Goal: Task Accomplishment & Management: Use online tool/utility

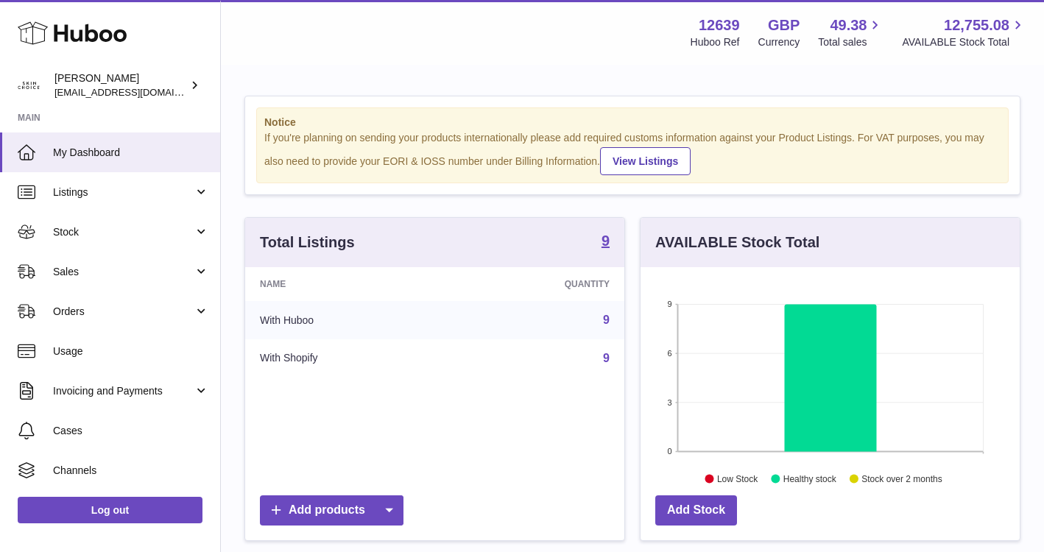
scroll to position [230, 379]
click at [122, 228] on span "Stock" at bounding box center [123, 232] width 141 height 14
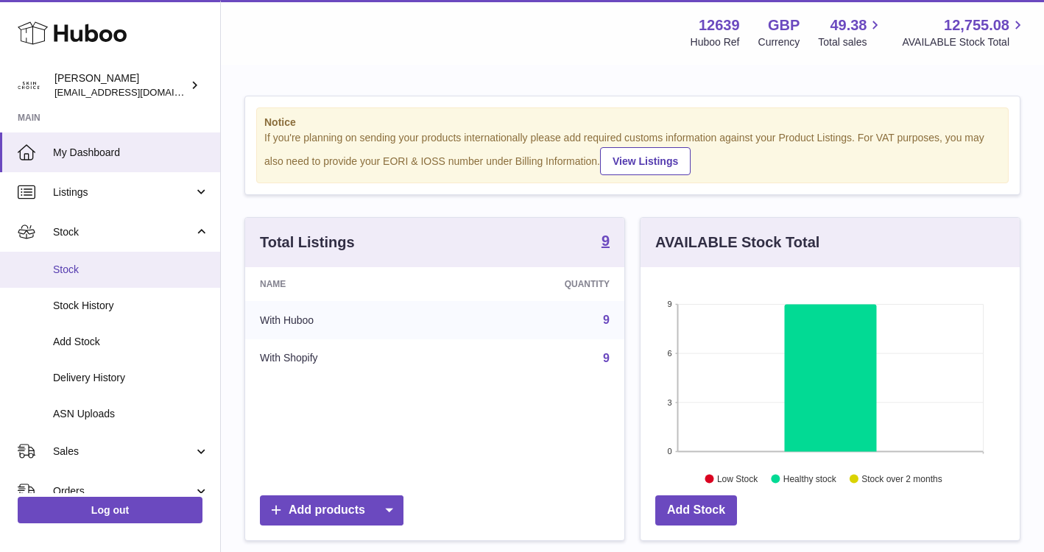
click at [116, 273] on span "Stock" at bounding box center [131, 270] width 156 height 14
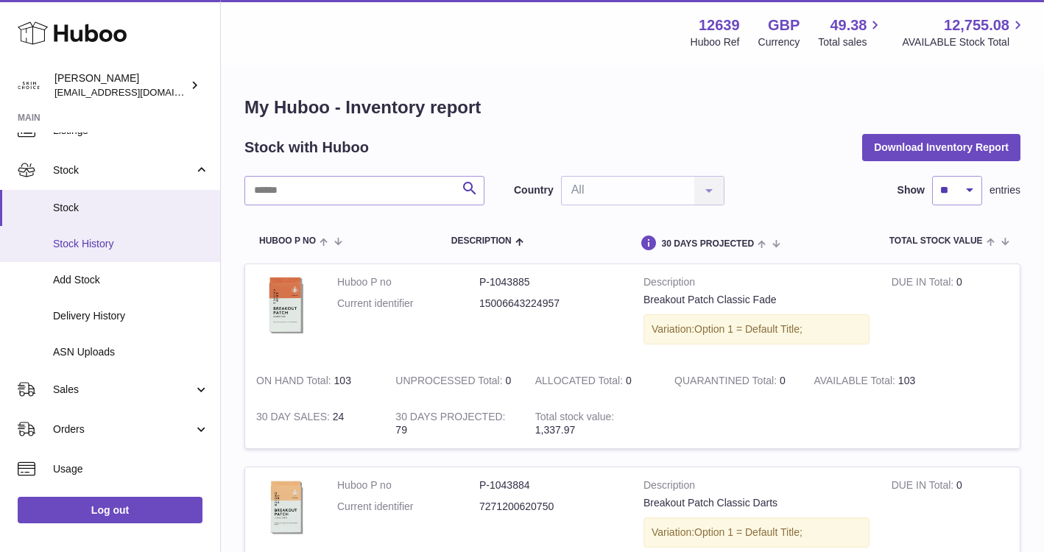
scroll to position [124, 0]
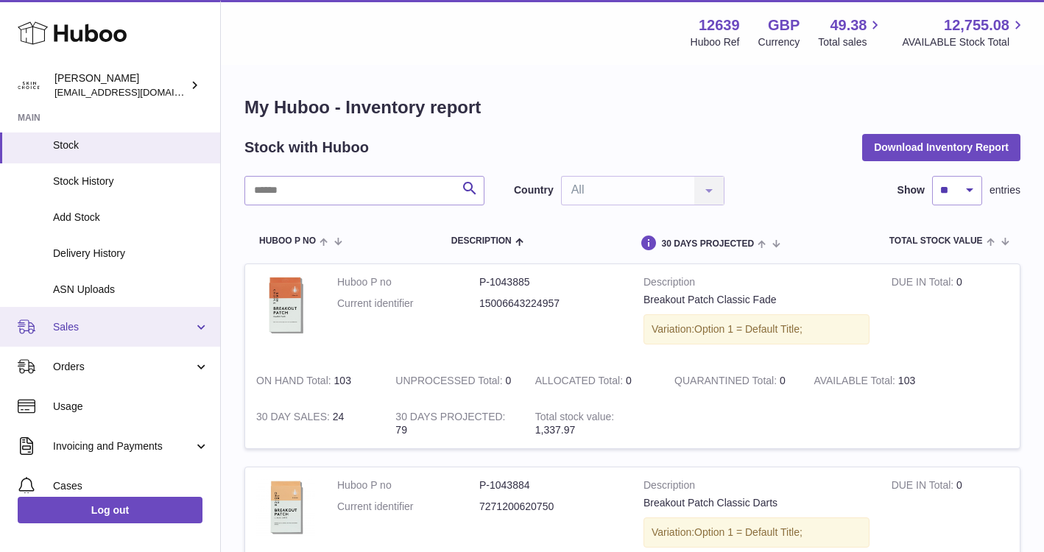
click at [133, 317] on link "Sales" at bounding box center [110, 327] width 220 height 40
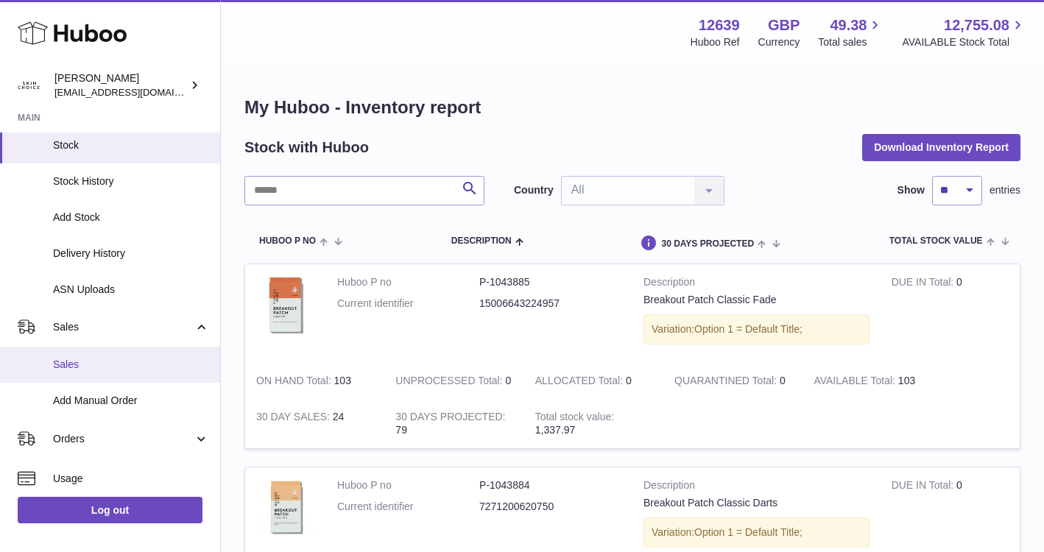
click at [102, 370] on span "Sales" at bounding box center [131, 365] width 156 height 14
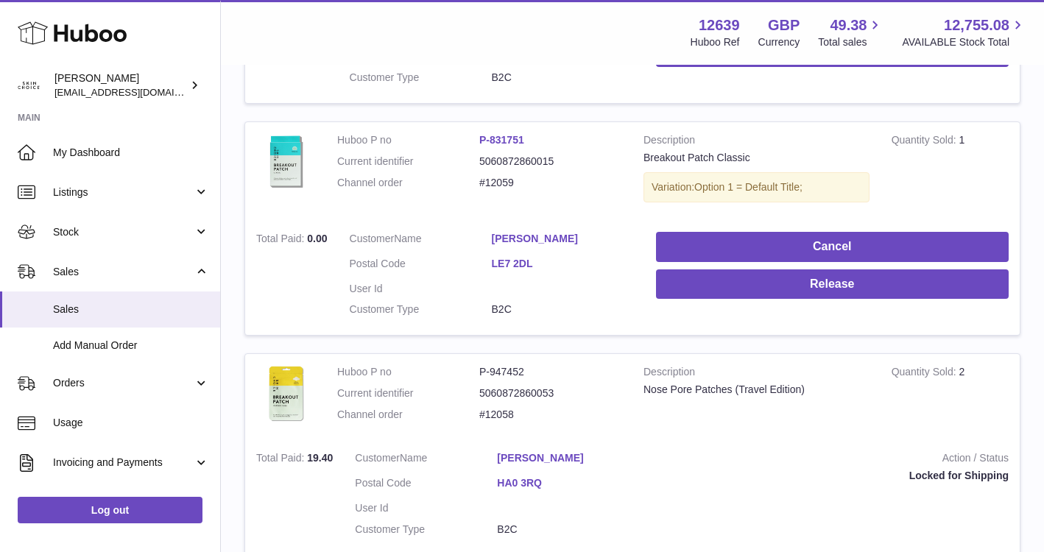
scroll to position [484, 0]
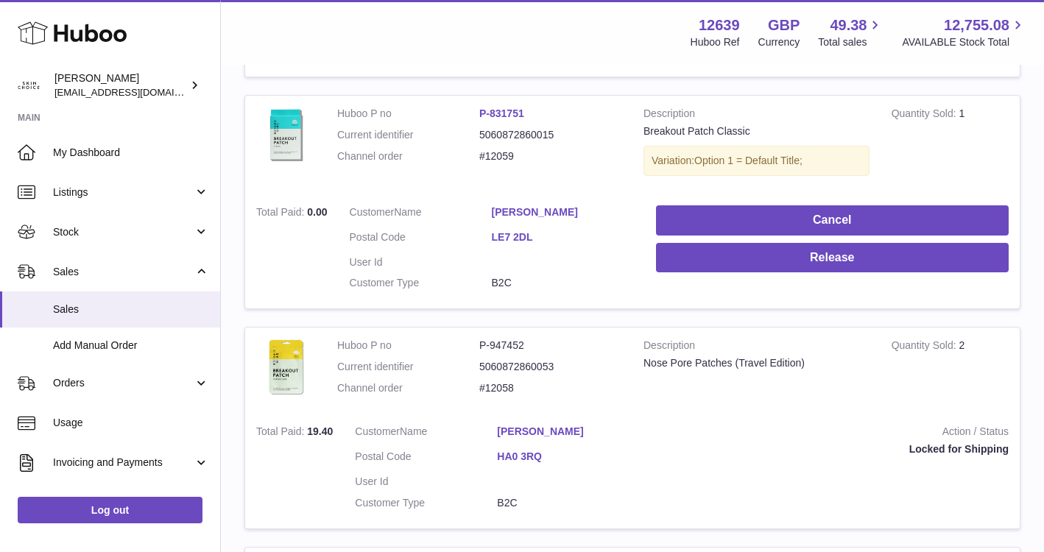
click at [527, 211] on link "[PERSON_NAME]" at bounding box center [563, 212] width 142 height 14
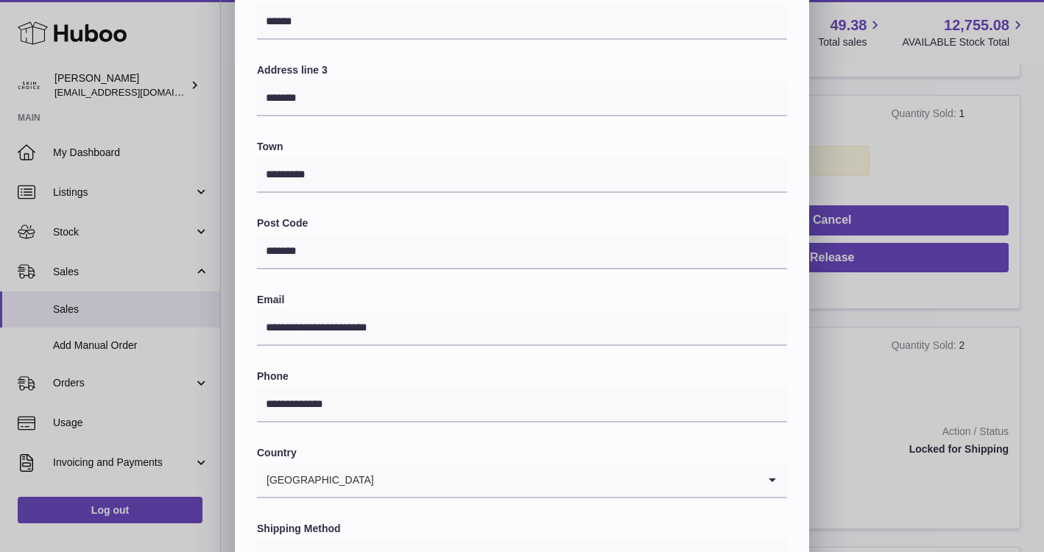
scroll to position [375, 0]
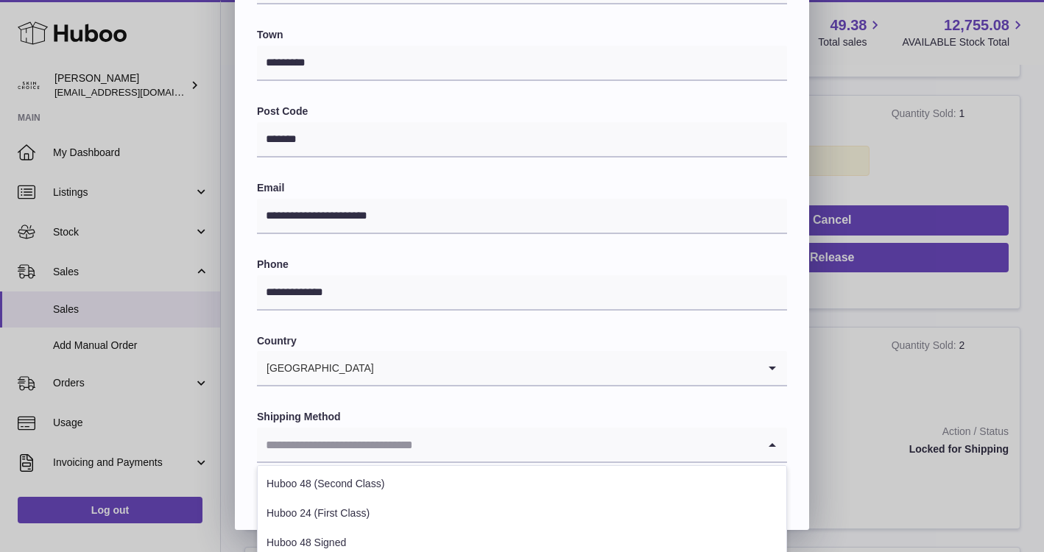
click at [457, 440] on input "Search for option" at bounding box center [507, 445] width 501 height 34
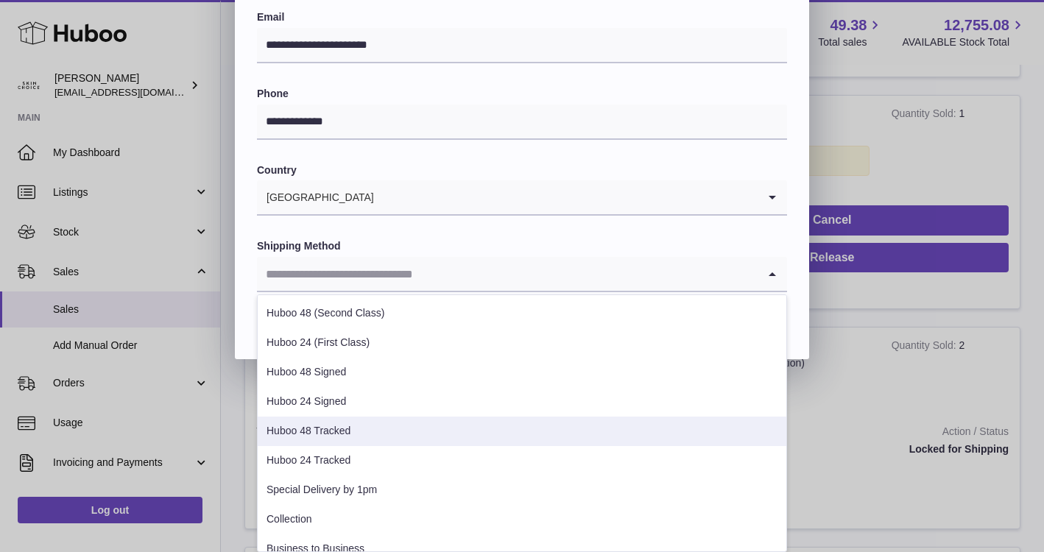
scroll to position [22, 0]
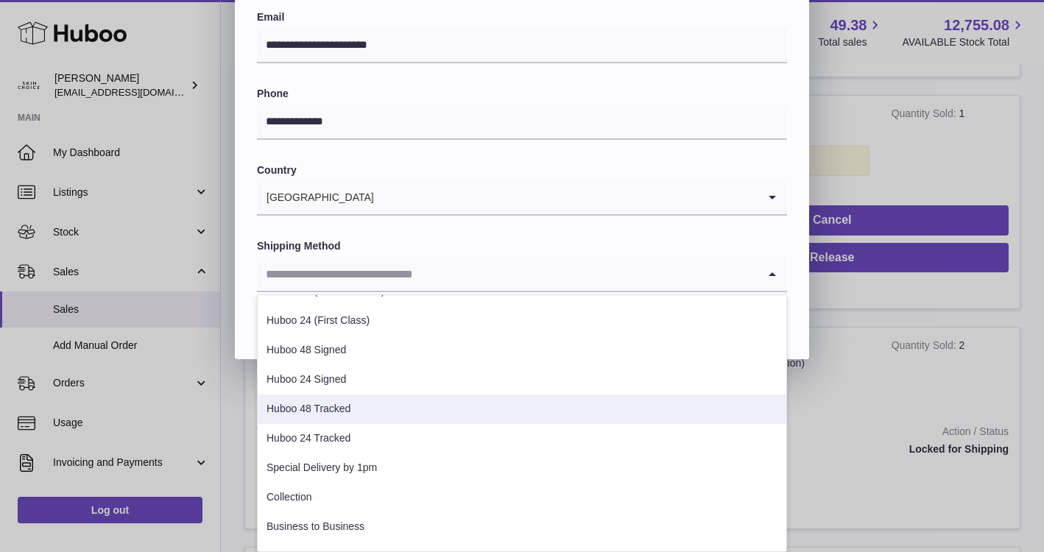
click at [459, 414] on li "Huboo 48 Tracked" at bounding box center [522, 409] width 529 height 29
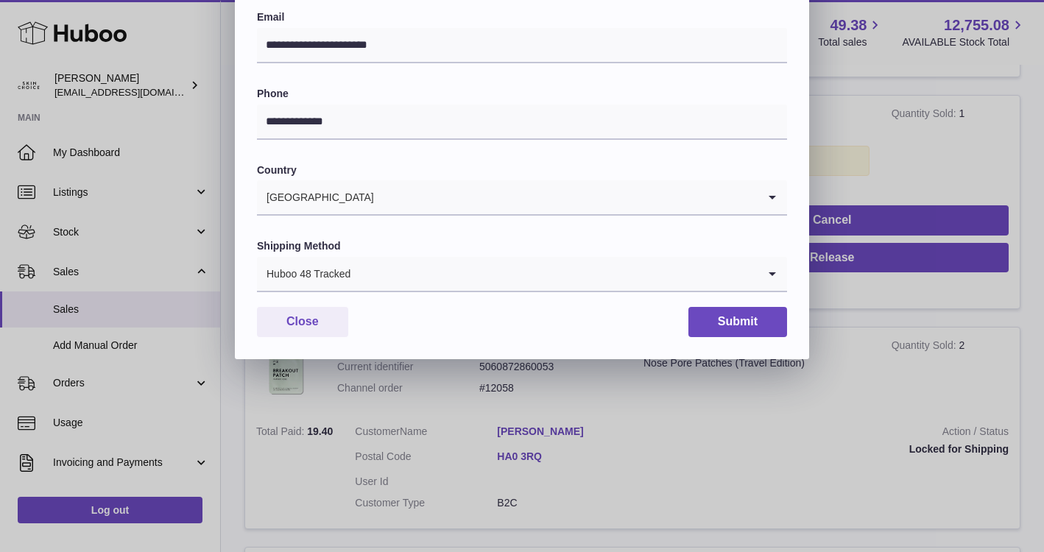
scroll to position [375, 0]
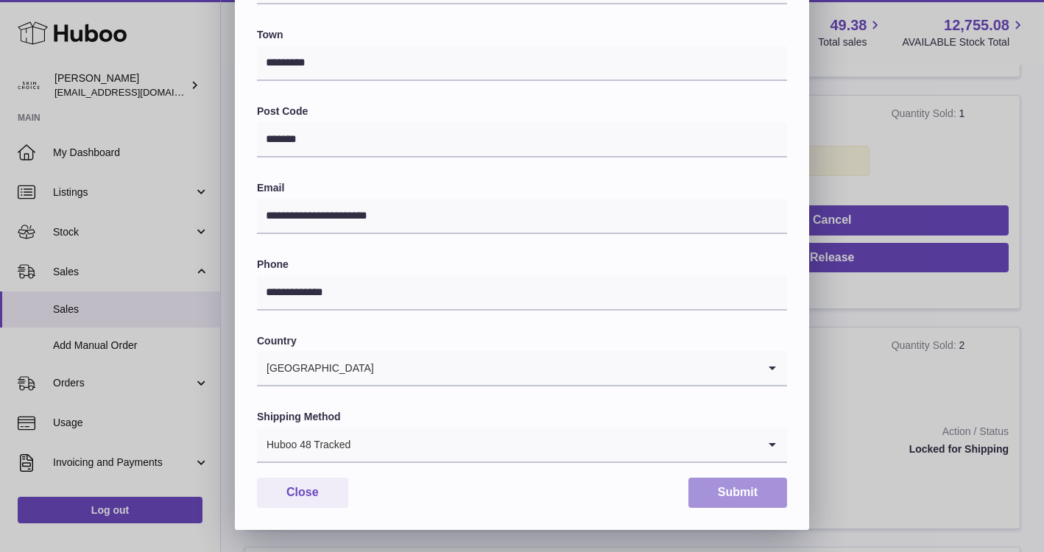
click at [737, 499] on button "Submit" at bounding box center [737, 493] width 99 height 30
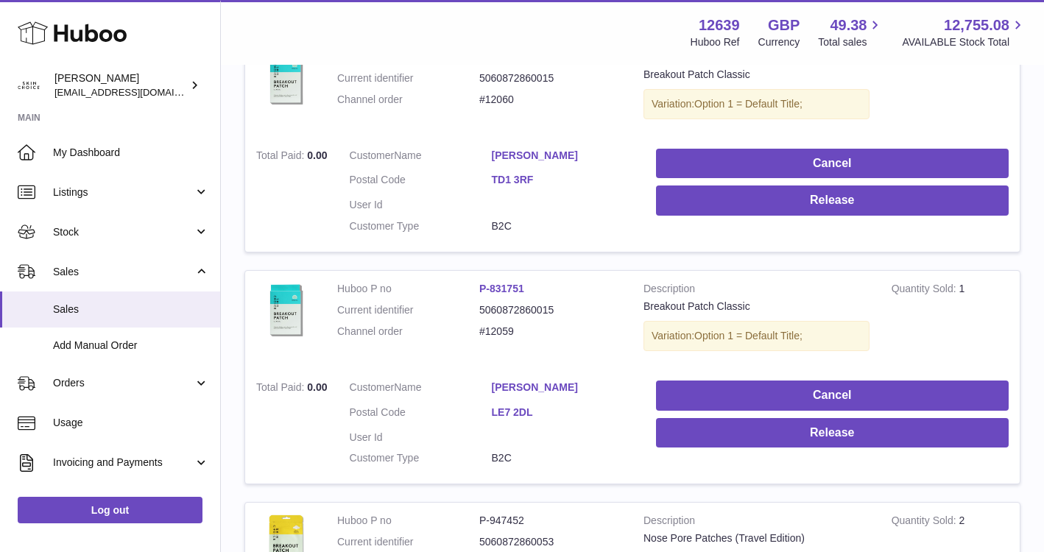
scroll to position [276, 0]
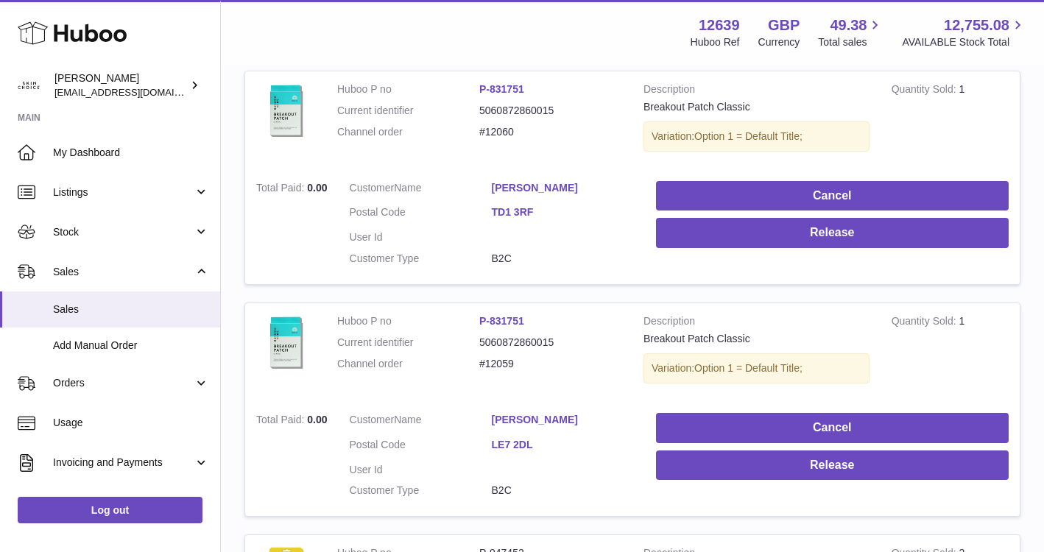
click at [561, 177] on td "Customer Name [PERSON_NAME] Postal Code TD1 3RF User Id Customer Type B2C" at bounding box center [492, 227] width 306 height 115
click at [561, 182] on link "[PERSON_NAME]" at bounding box center [563, 188] width 142 height 14
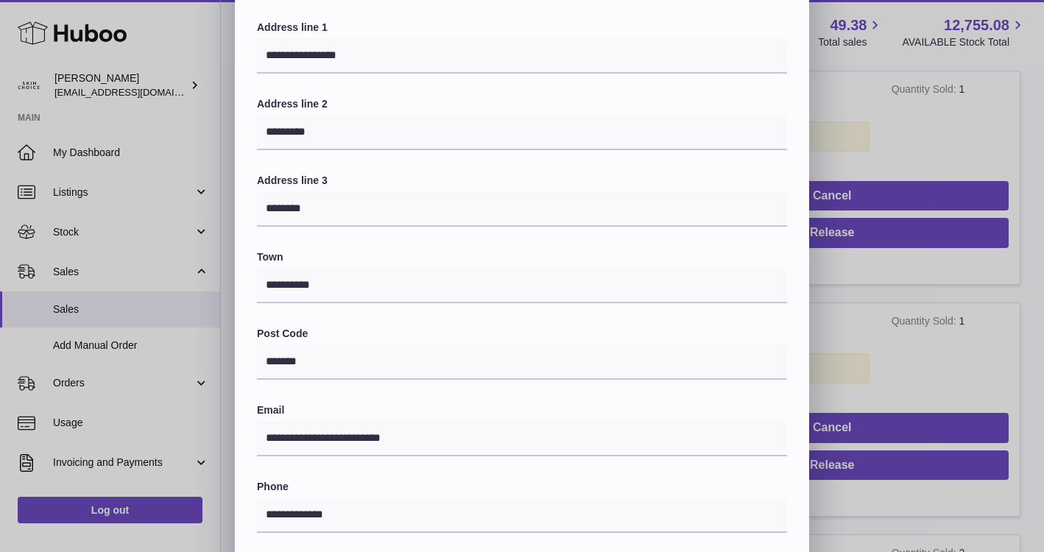
scroll to position [375, 0]
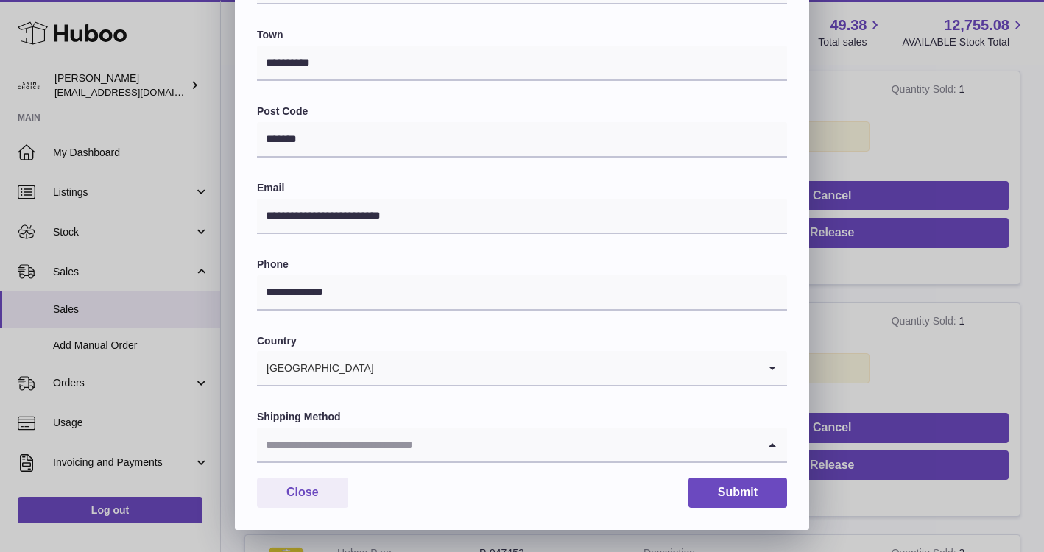
click at [482, 434] on input "Search for option" at bounding box center [507, 445] width 501 height 34
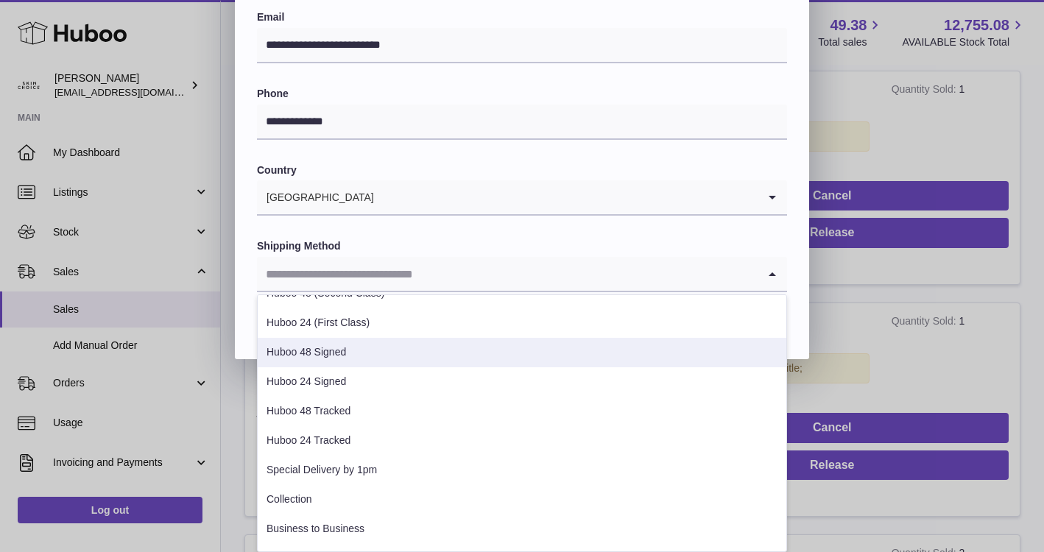
scroll to position [26, 0]
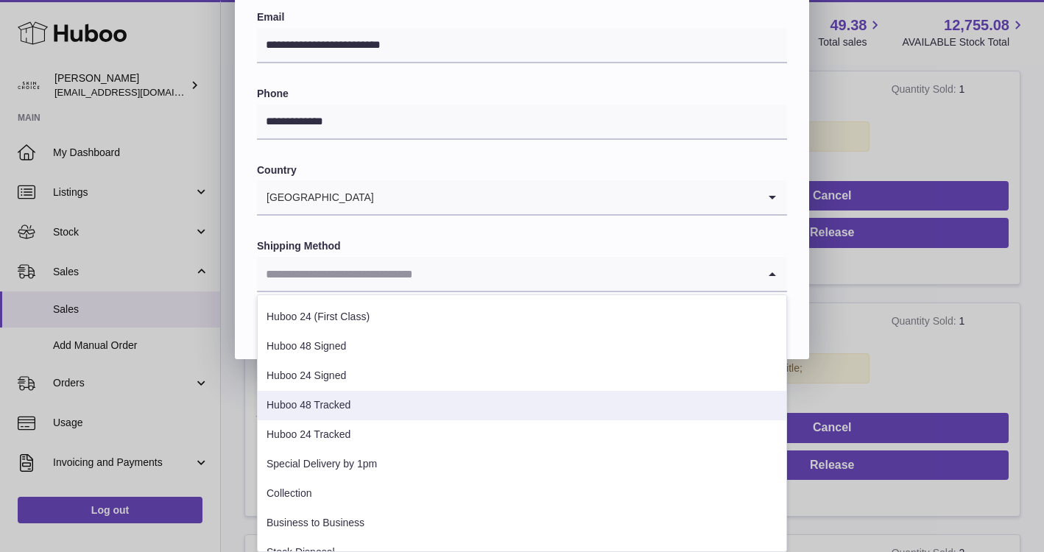
click at [472, 397] on li "Huboo 48 Tracked" at bounding box center [522, 405] width 529 height 29
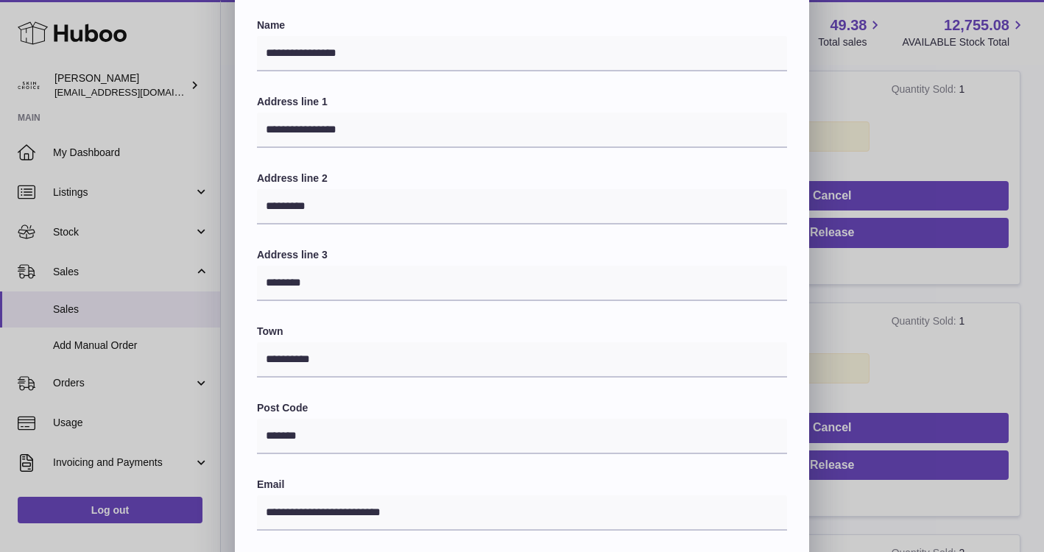
scroll to position [375, 0]
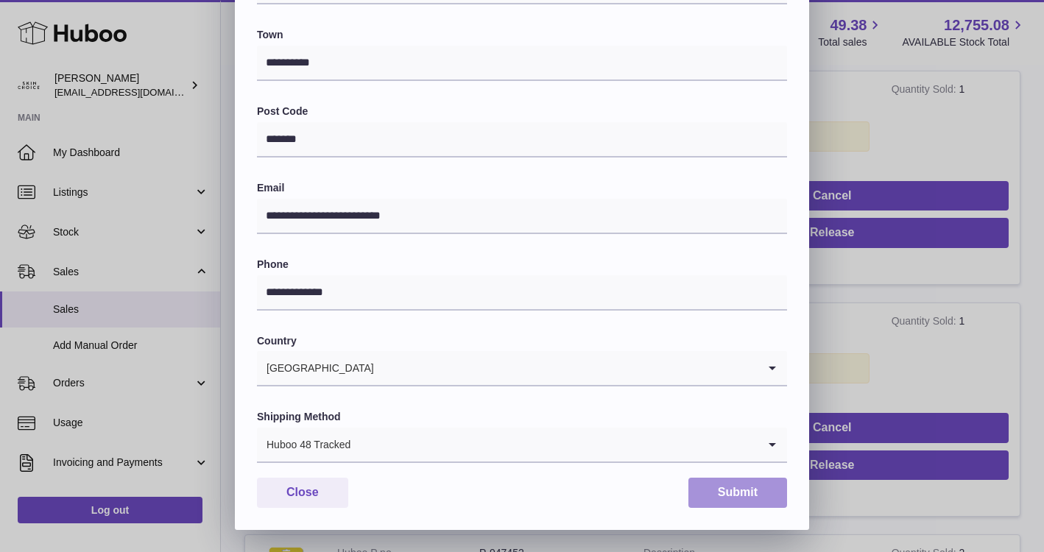
click at [755, 498] on button "Submit" at bounding box center [737, 493] width 99 height 30
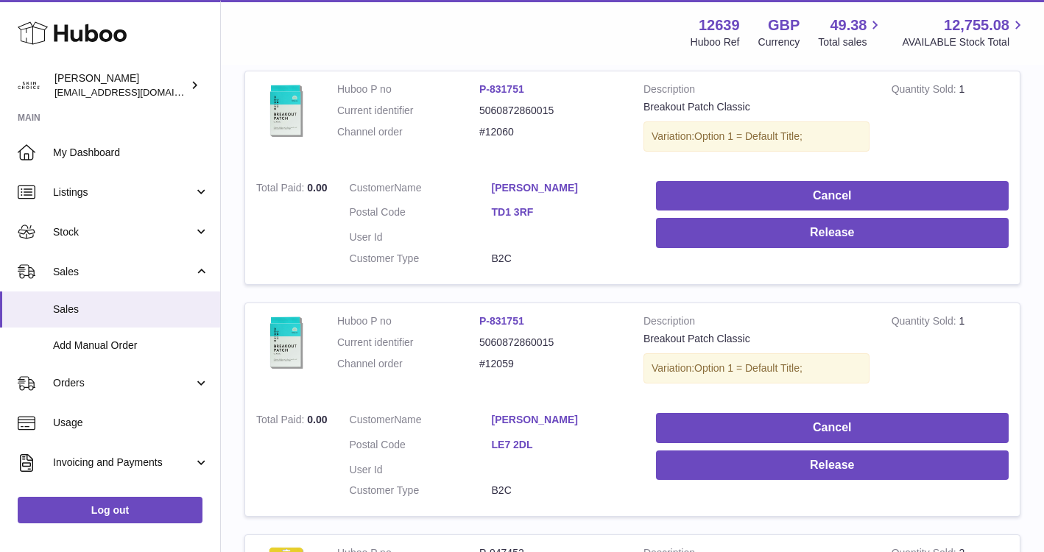
click at [534, 422] on link "[PERSON_NAME]" at bounding box center [563, 420] width 142 height 14
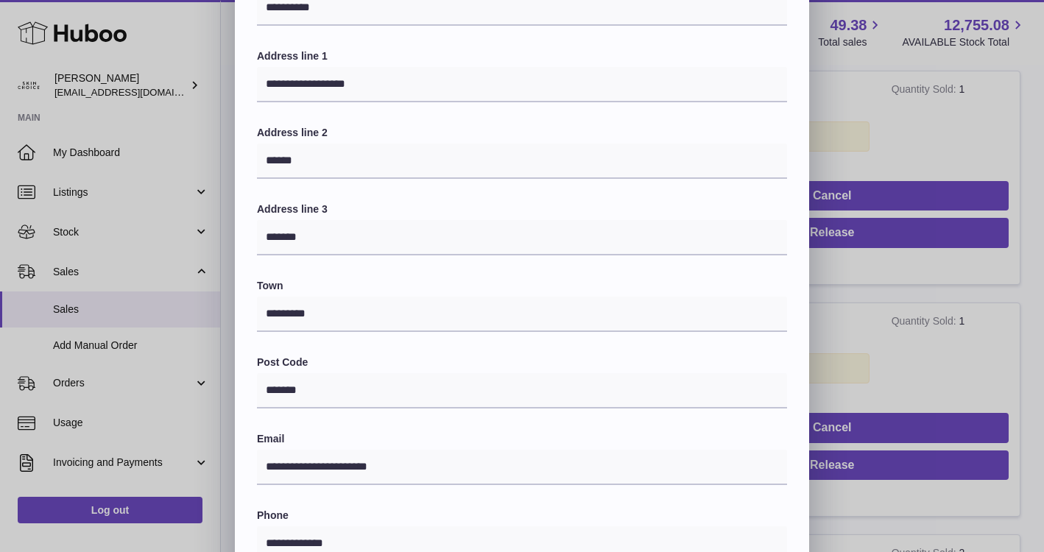
scroll to position [375, 0]
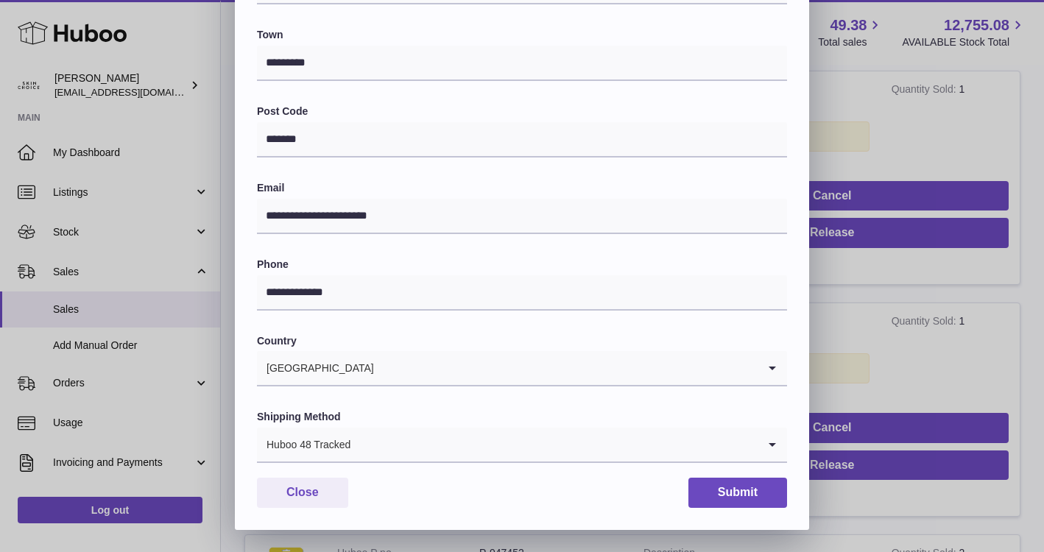
click at [860, 345] on div "**********" at bounding box center [522, 88] width 1044 height 883
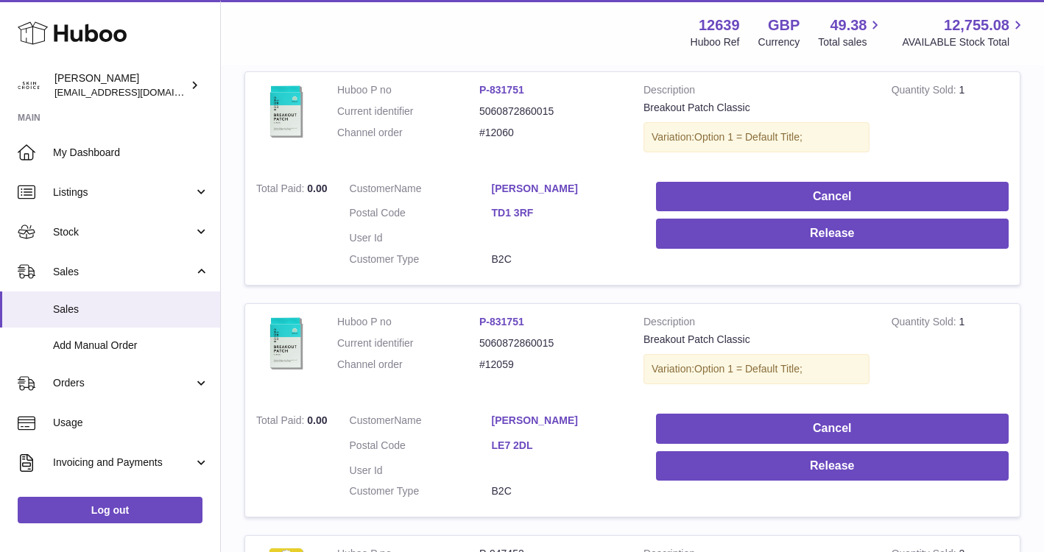
scroll to position [0, 0]
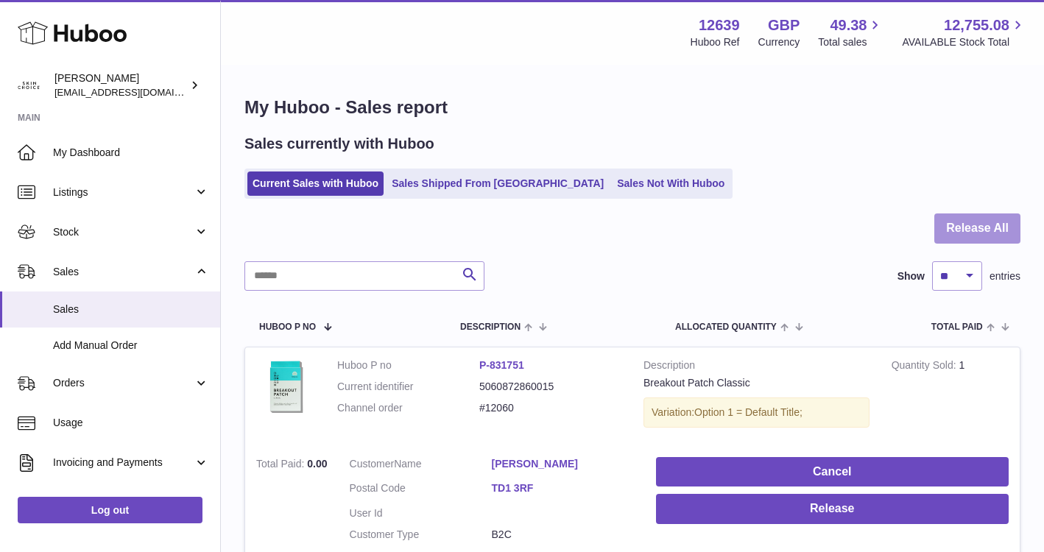
click at [964, 236] on button "Release All" at bounding box center [977, 228] width 86 height 30
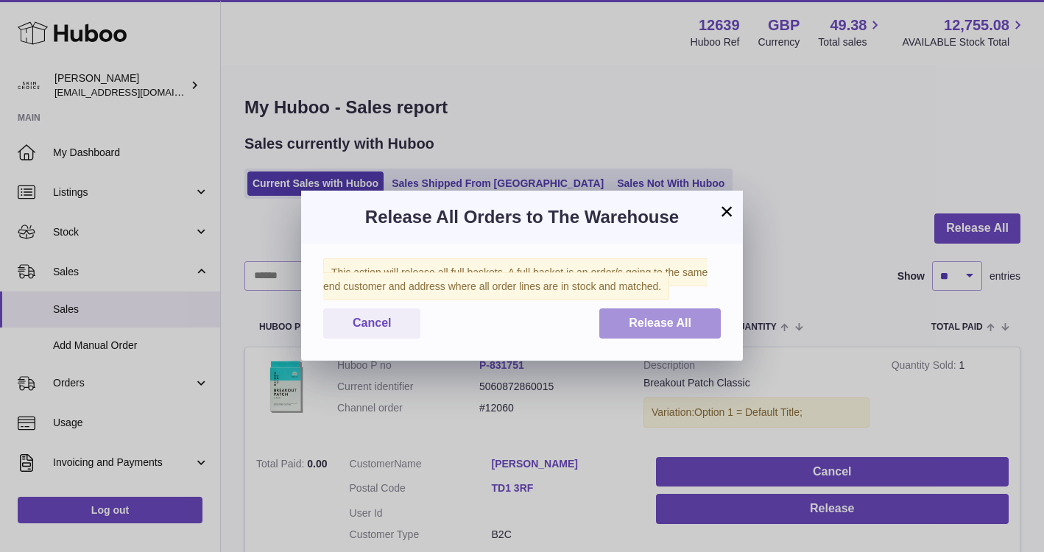
click at [688, 323] on span "Release All" at bounding box center [660, 323] width 63 height 13
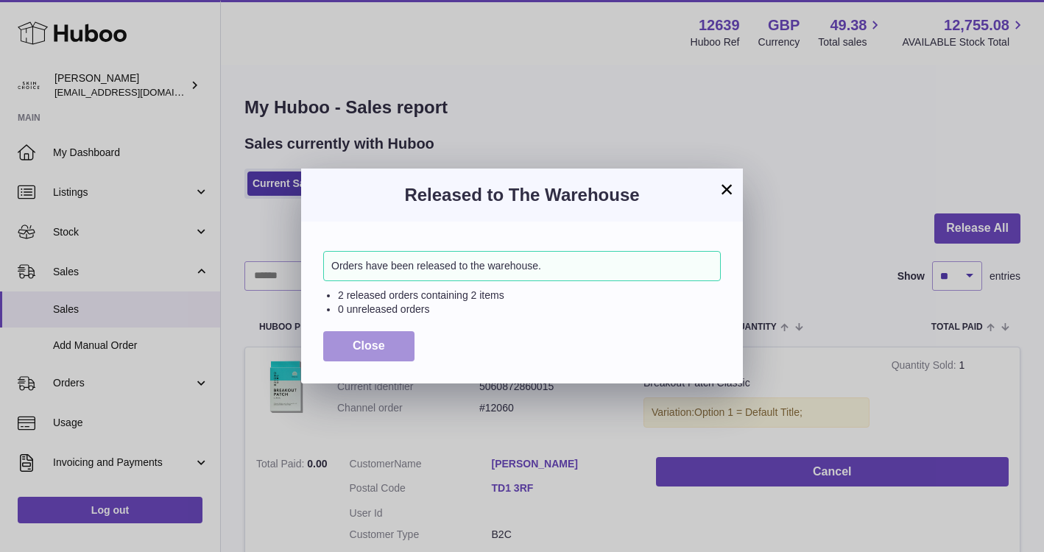
click at [398, 356] on button "Close" at bounding box center [368, 346] width 91 height 30
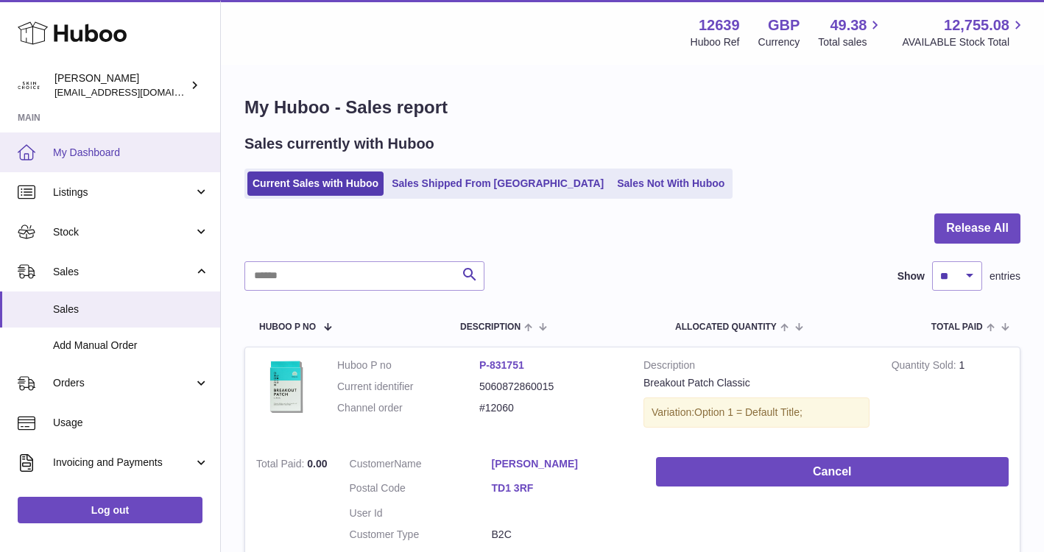
click at [166, 149] on span "My Dashboard" at bounding box center [131, 153] width 156 height 14
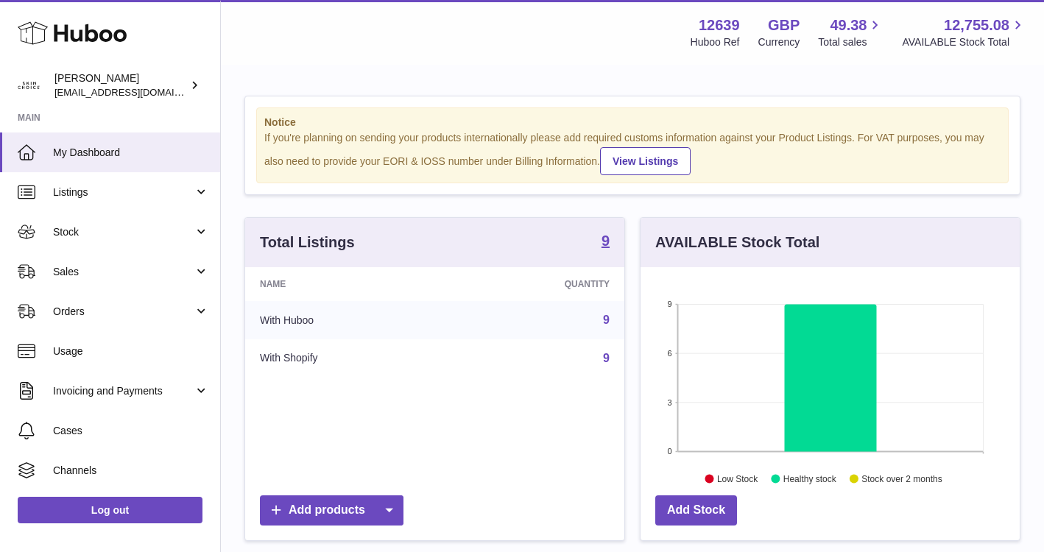
scroll to position [230, 379]
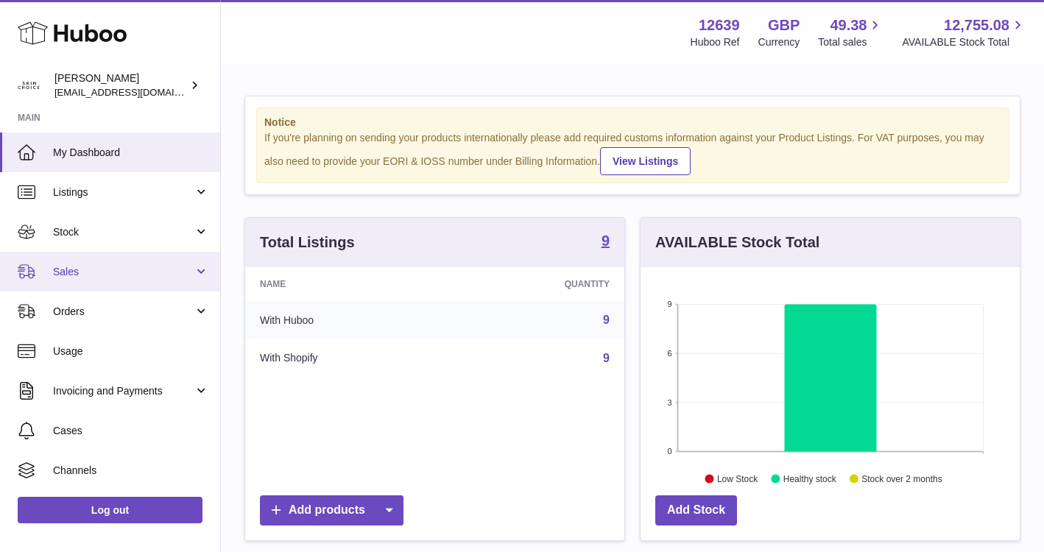
click at [158, 266] on span "Sales" at bounding box center [123, 272] width 141 height 14
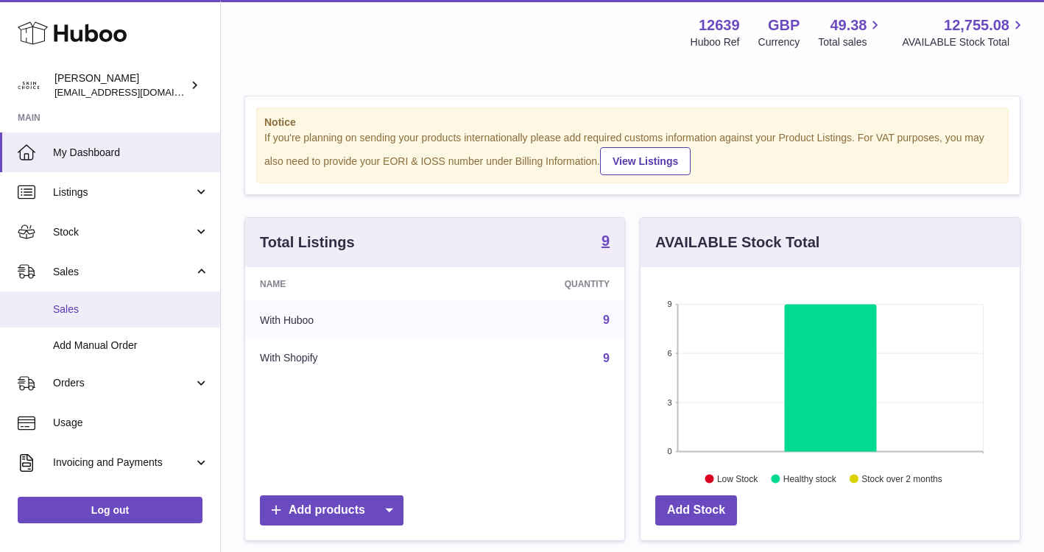
click at [152, 309] on span "Sales" at bounding box center [131, 310] width 156 height 14
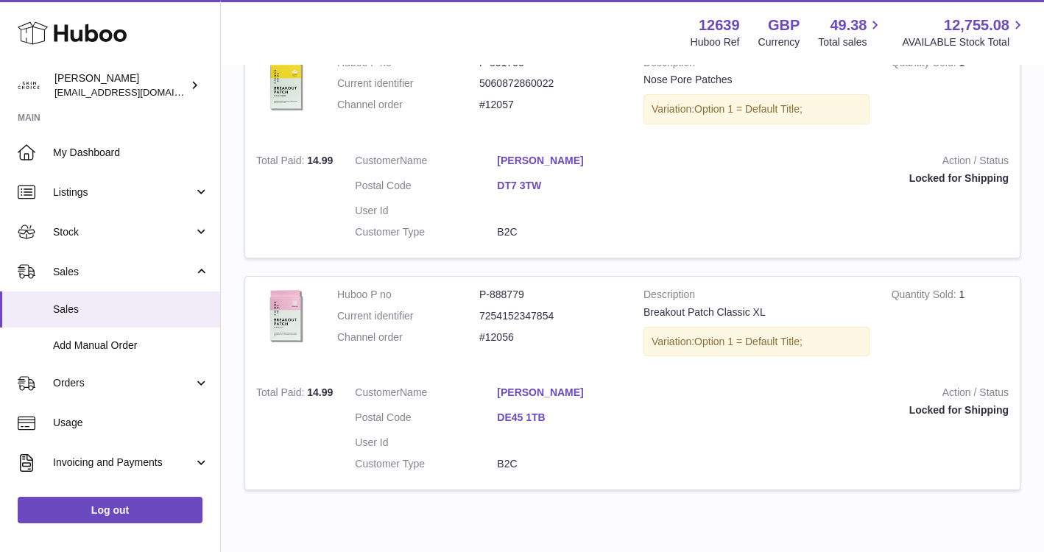
scroll to position [1059, 0]
